Goal: Task Accomplishment & Management: Complete application form

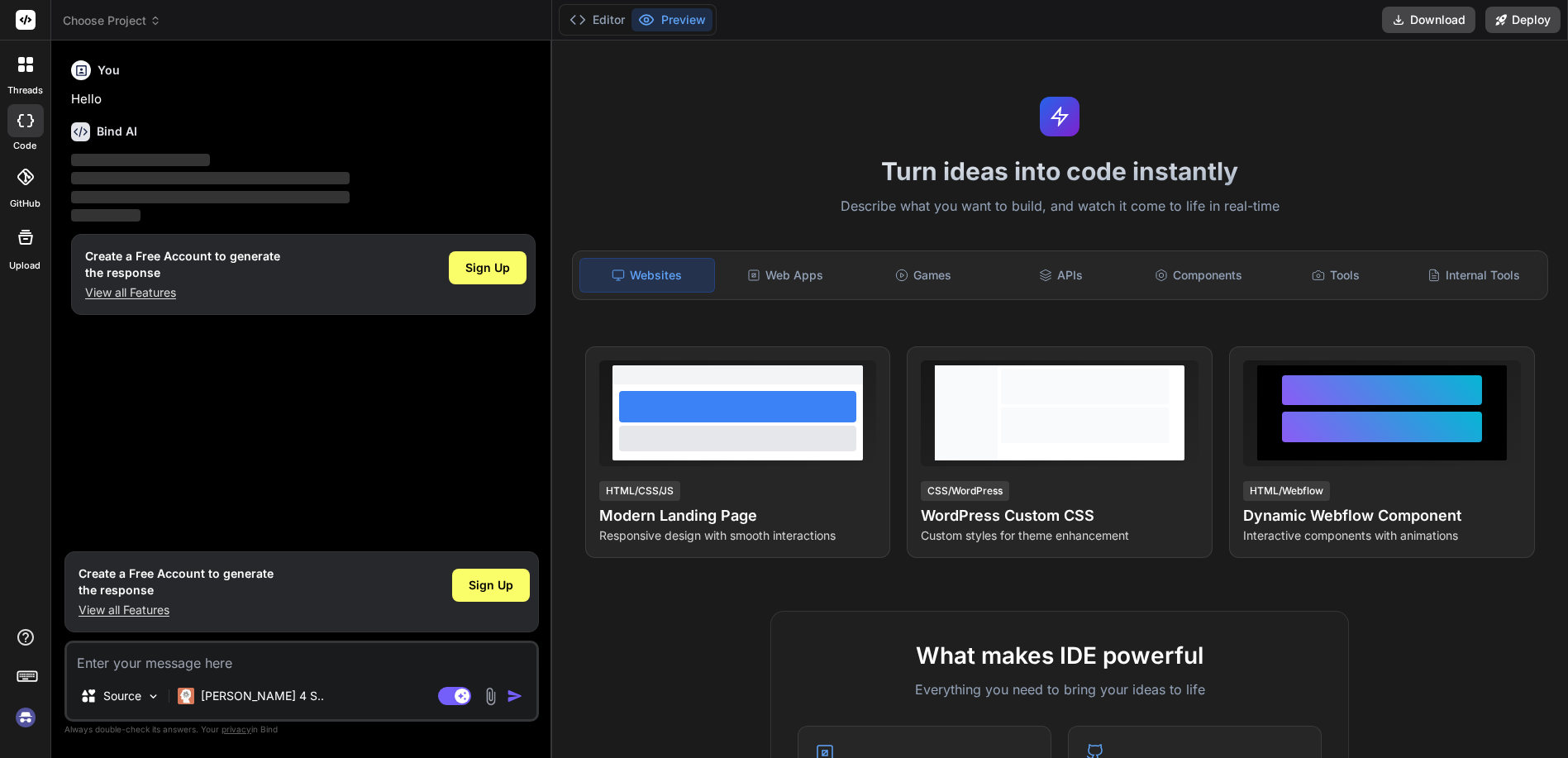
type textarea "x"
click at [25, 718] on img at bounding box center [25, 717] width 28 height 28
click at [90, 21] on span "Choose Project" at bounding box center [111, 20] width 98 height 17
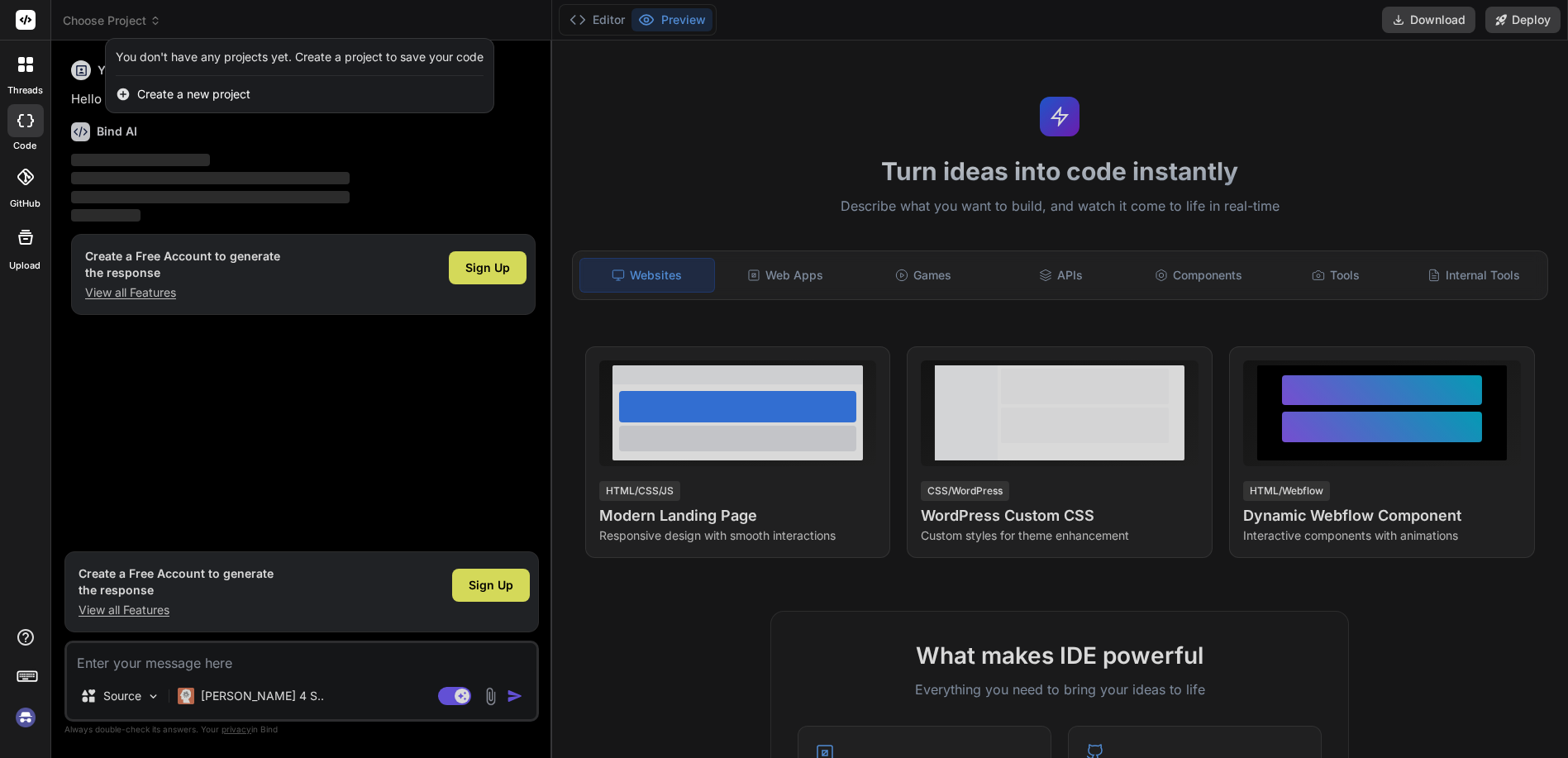
click at [172, 94] on span "Create a new project" at bounding box center [194, 94] width 113 height 17
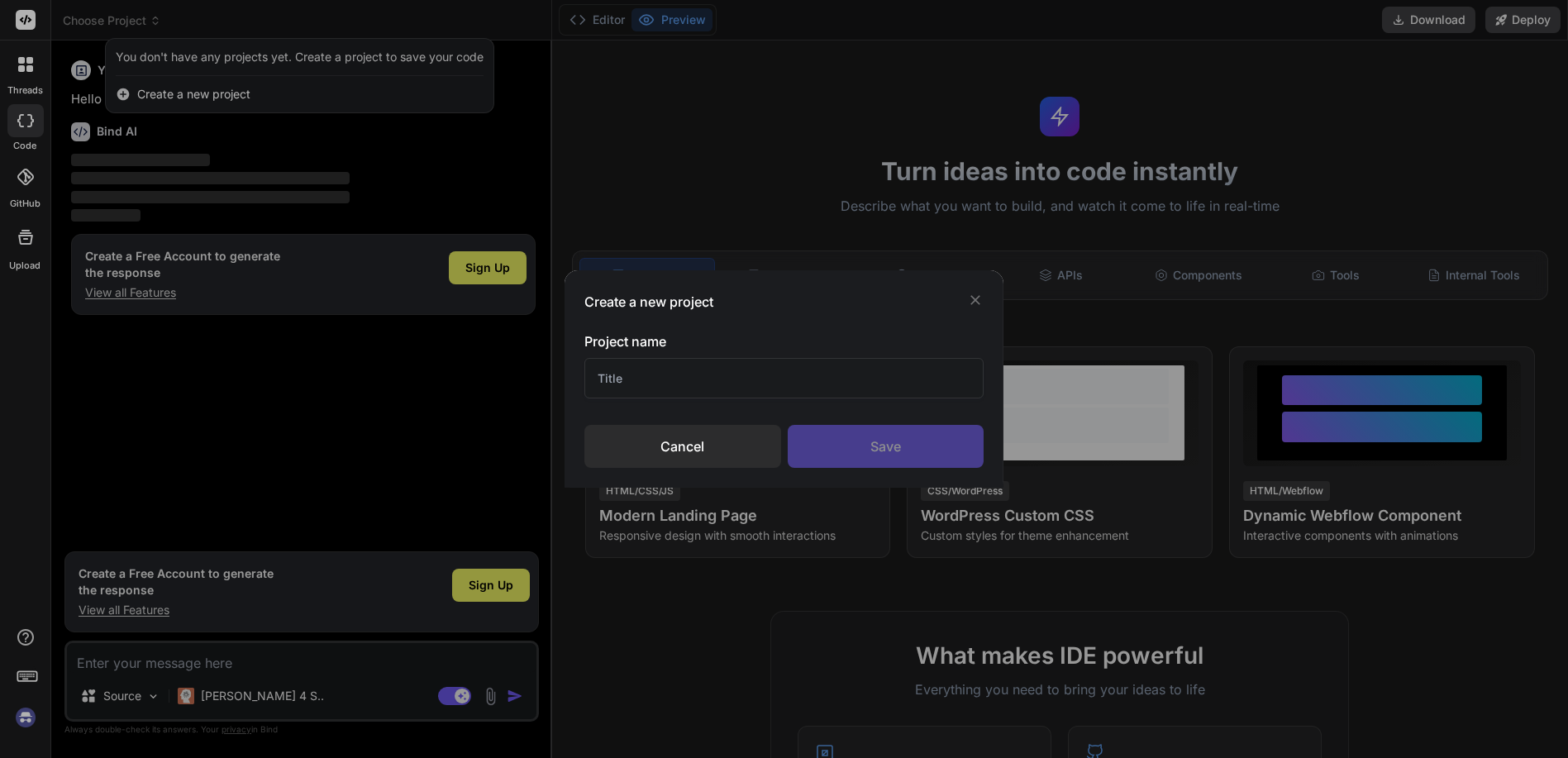
click at [637, 378] on input "text" at bounding box center [784, 378] width 399 height 41
type input "aimez"
click at [836, 440] on div "Save" at bounding box center [886, 446] width 197 height 43
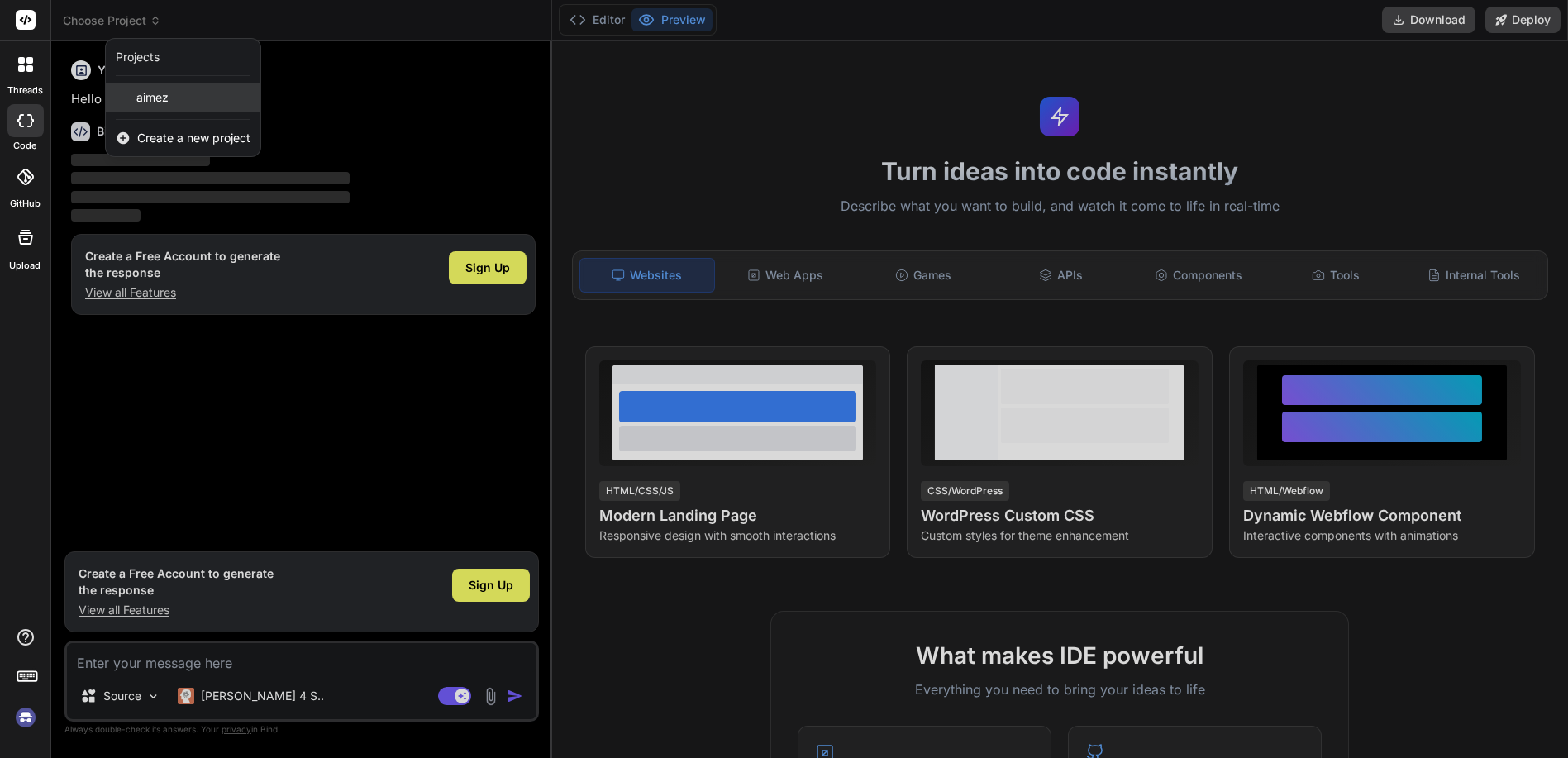
click at [144, 94] on span "aimez" at bounding box center [152, 97] width 32 height 17
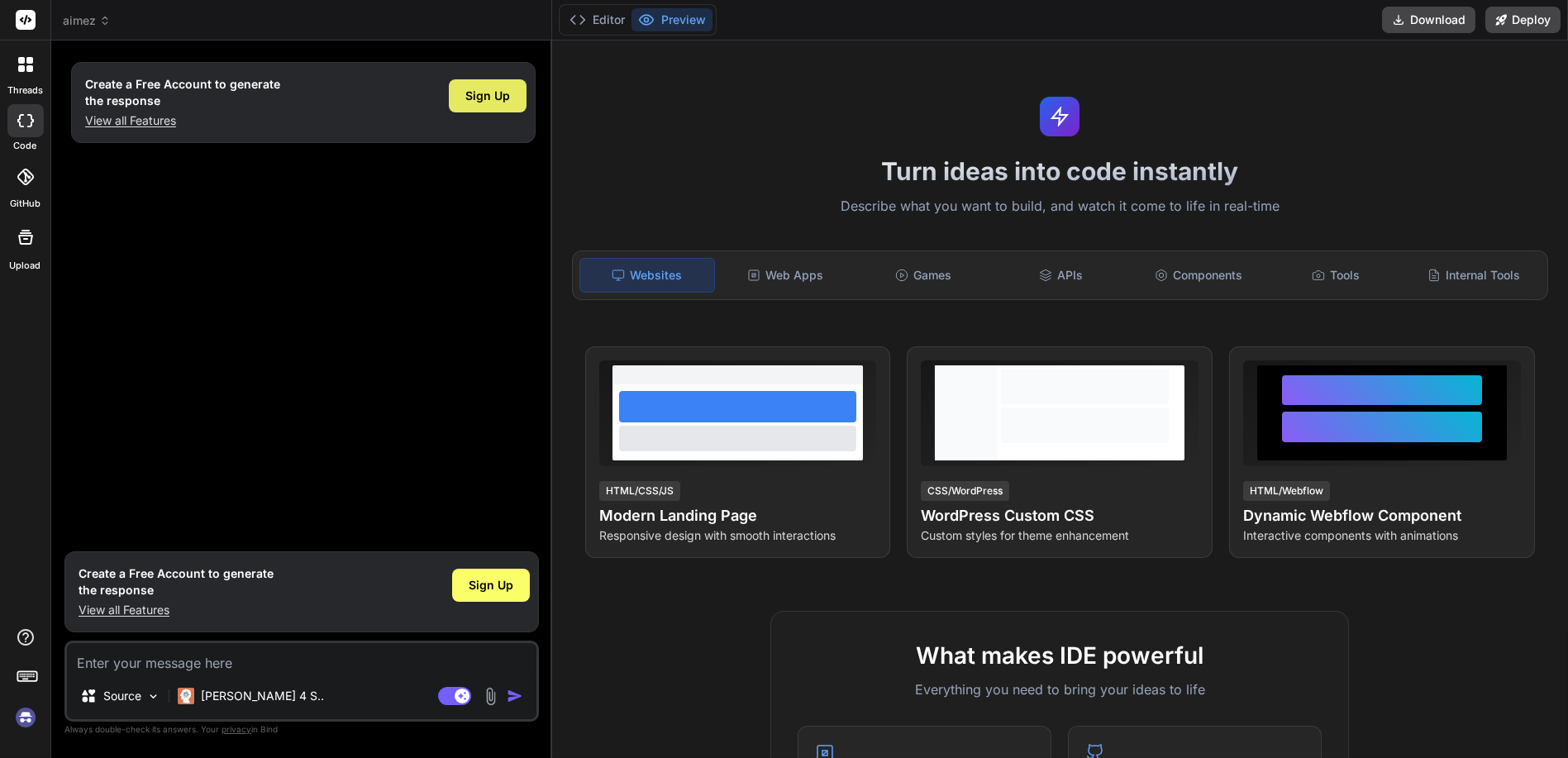
click at [492, 96] on span "Sign Up" at bounding box center [487, 96] width 44 height 17
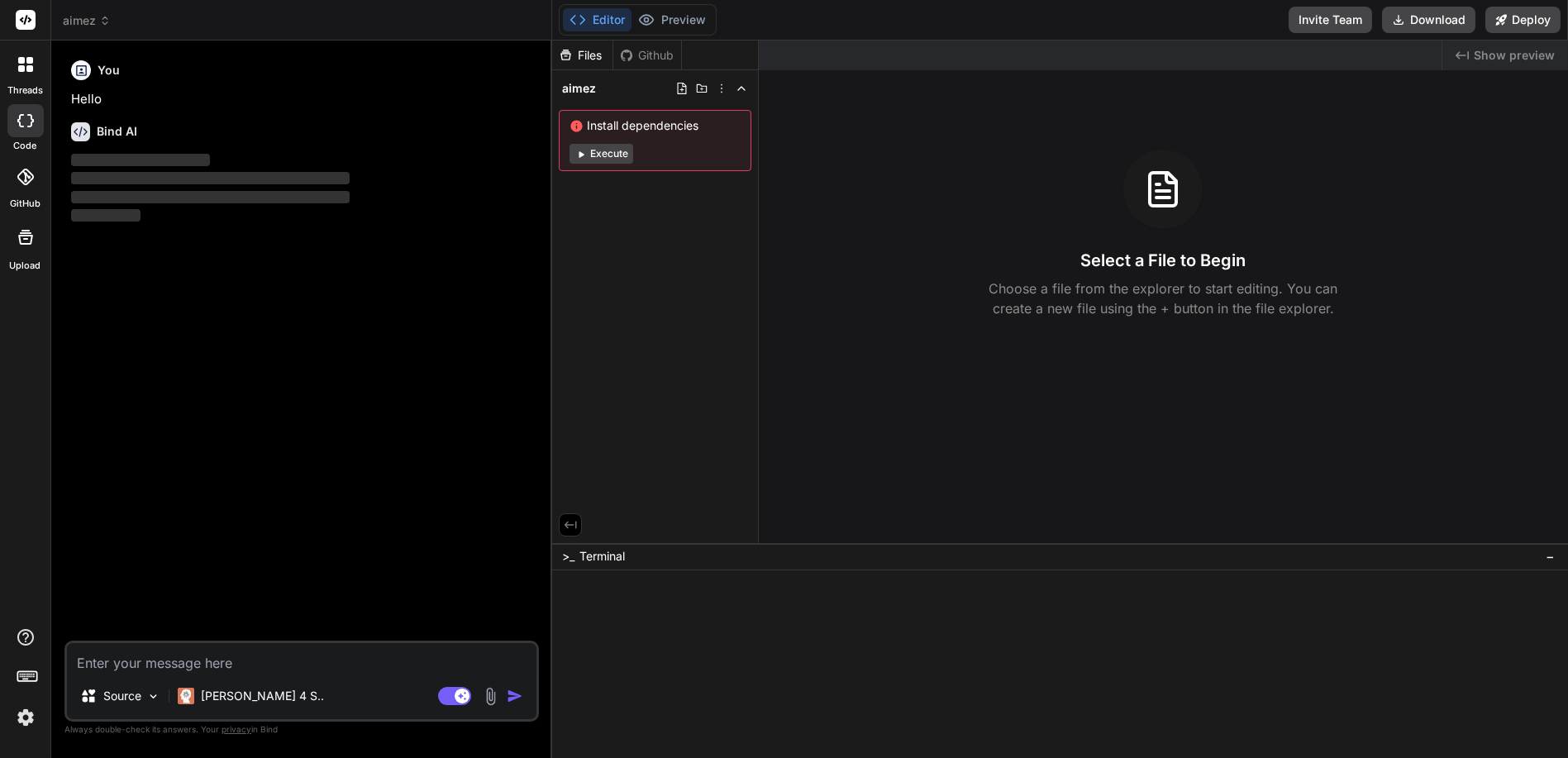
type textarea "x"
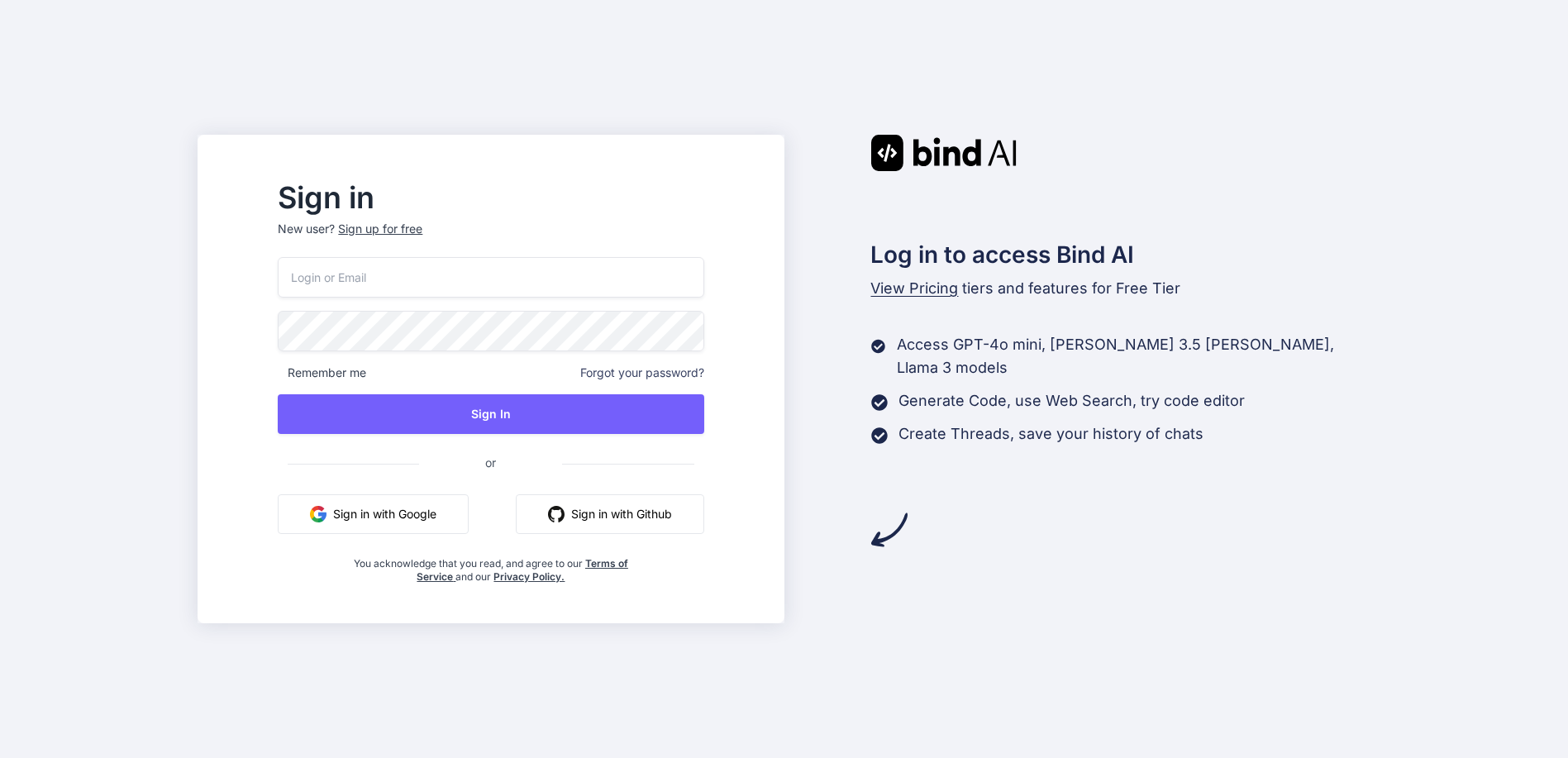
click at [431, 520] on button "Sign in with Google" at bounding box center [372, 514] width 191 height 40
